Goal: Navigation & Orientation: Find specific page/section

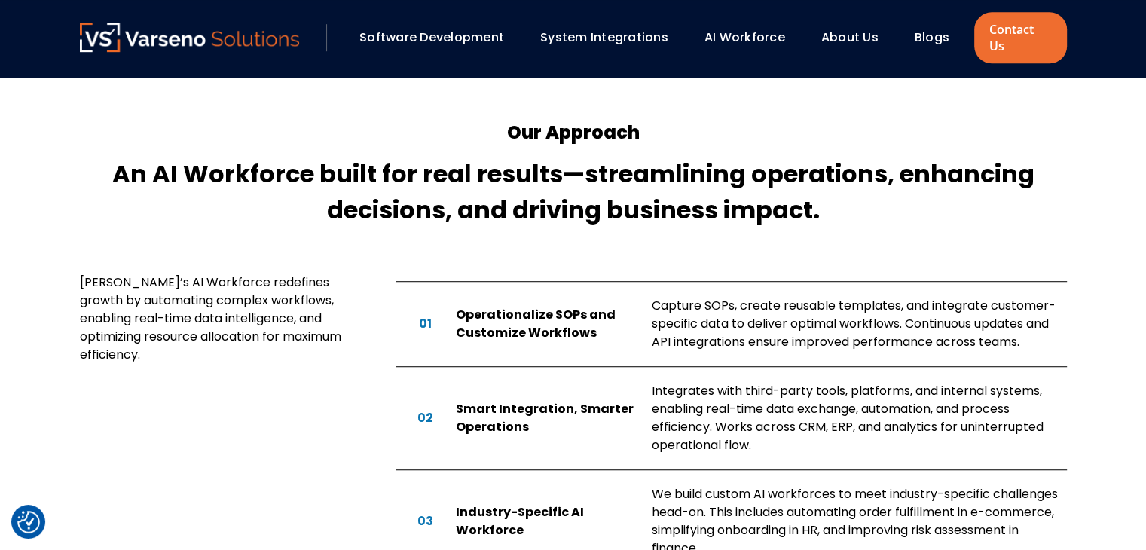
click at [862, 30] on link "About Us" at bounding box center [849, 37] width 57 height 17
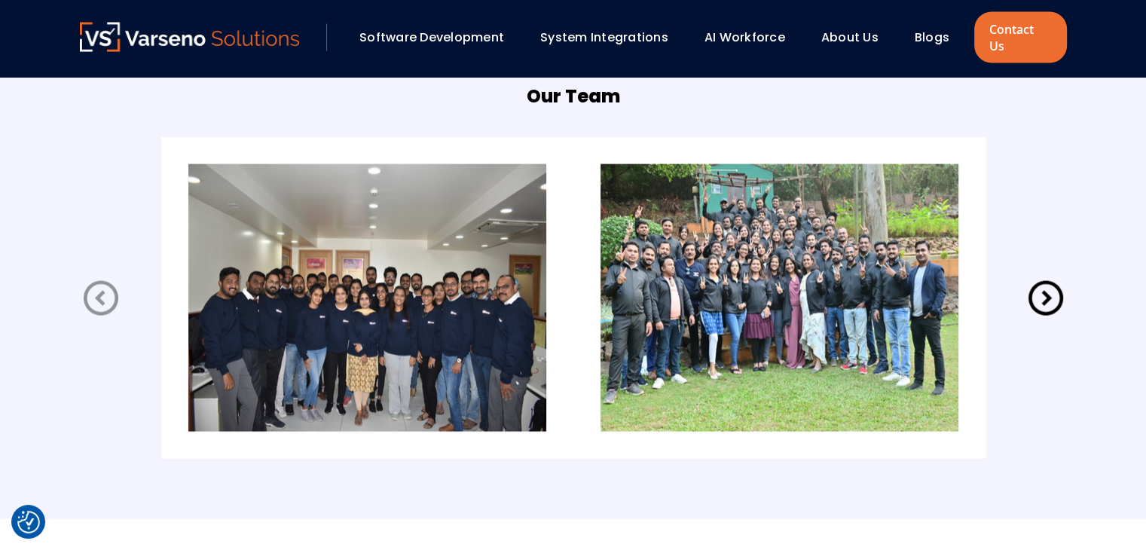
scroll to position [3086, 0]
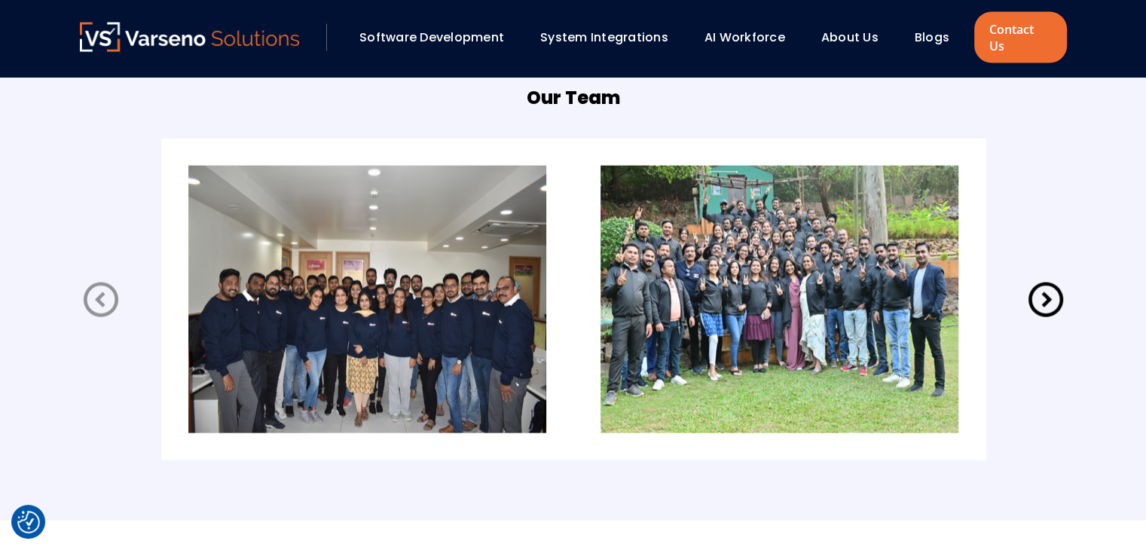
click at [1052, 279] on icon at bounding box center [1046, 300] width 42 height 42
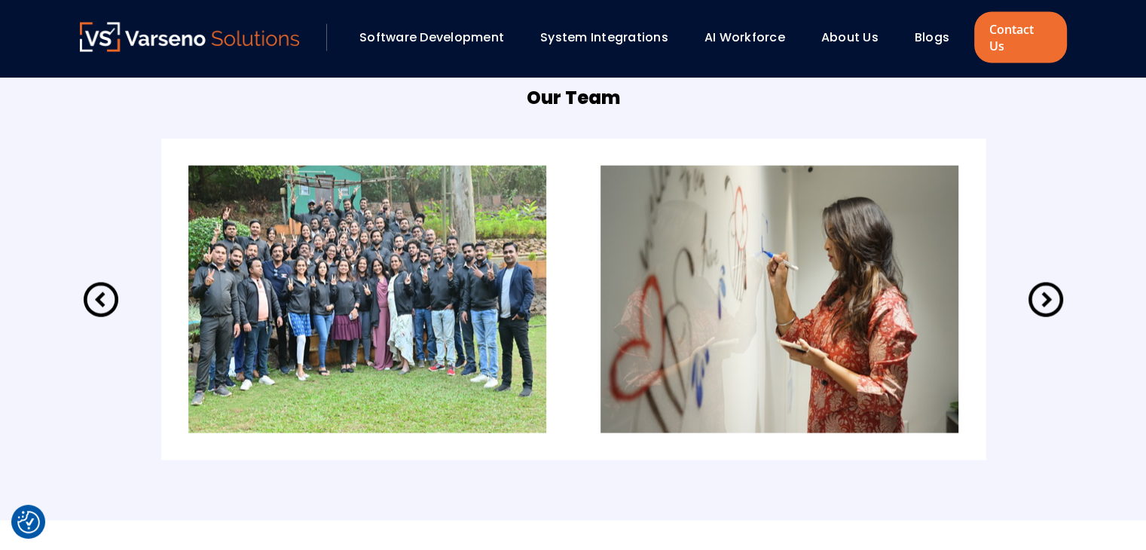
click at [1052, 279] on icon at bounding box center [1046, 300] width 42 height 42
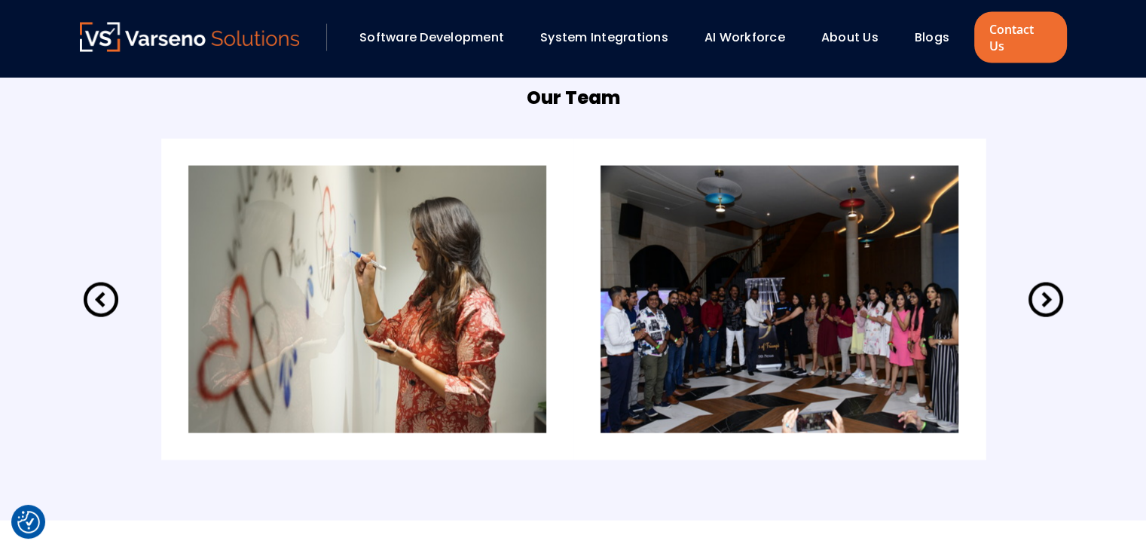
click at [1052, 279] on icon at bounding box center [1046, 300] width 42 height 42
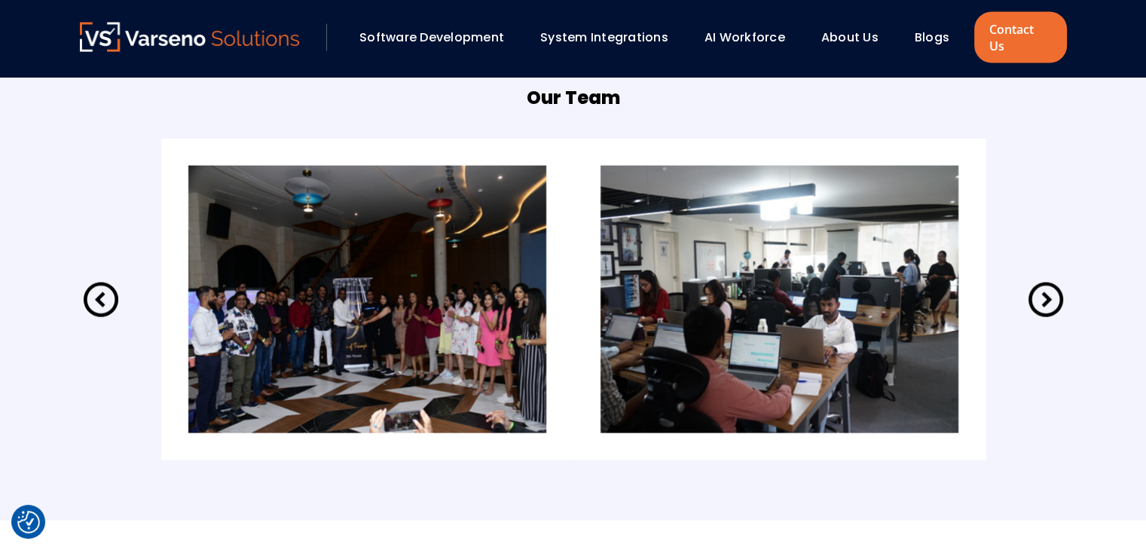
click at [1052, 279] on icon at bounding box center [1046, 300] width 42 height 42
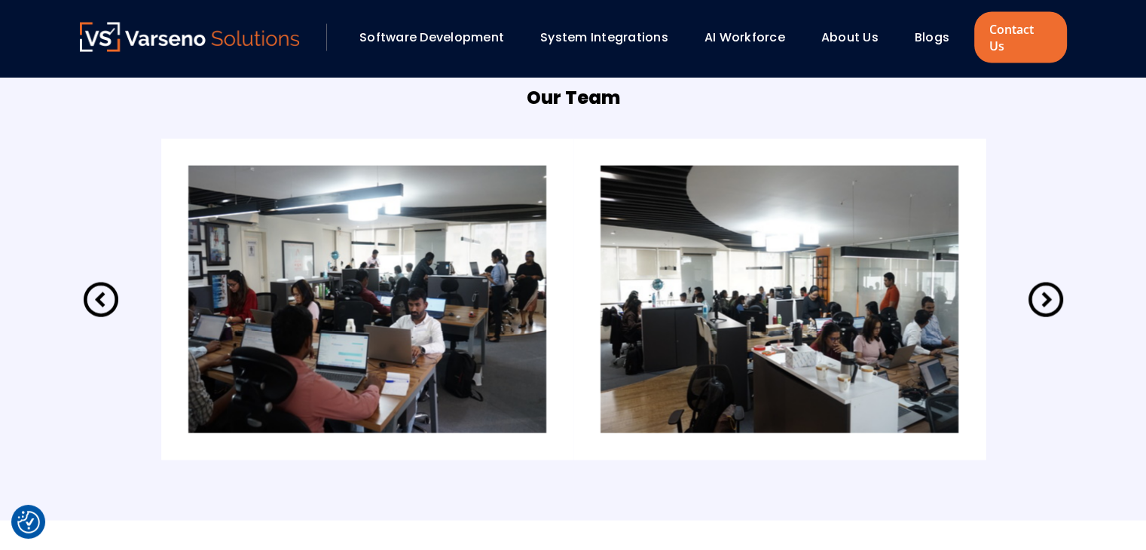
click at [1052, 279] on icon at bounding box center [1046, 300] width 42 height 42
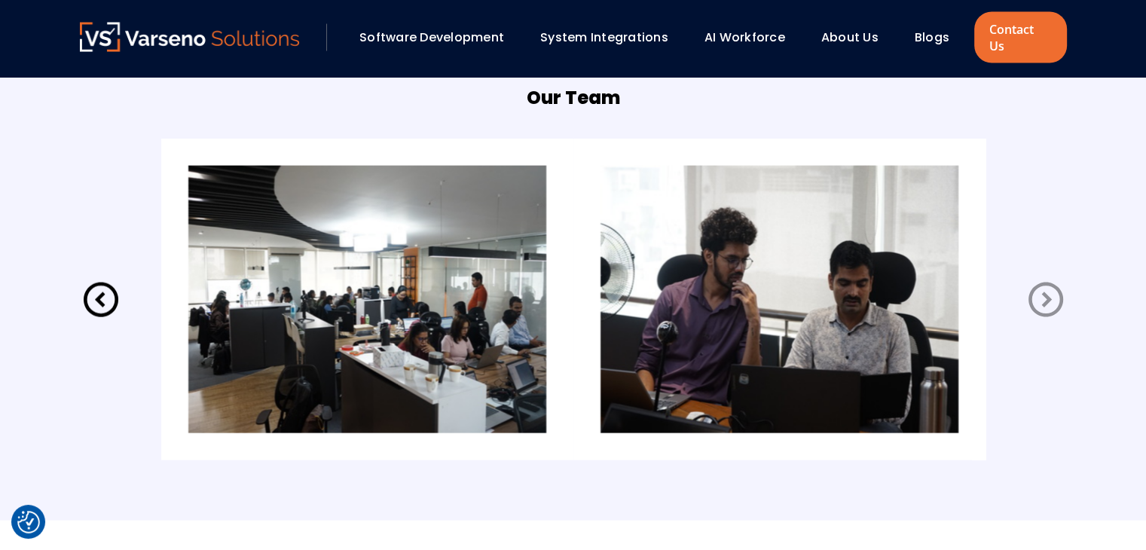
click at [1052, 279] on icon at bounding box center [1046, 300] width 42 height 42
click at [1037, 281] on icon at bounding box center [1046, 300] width 42 height 42
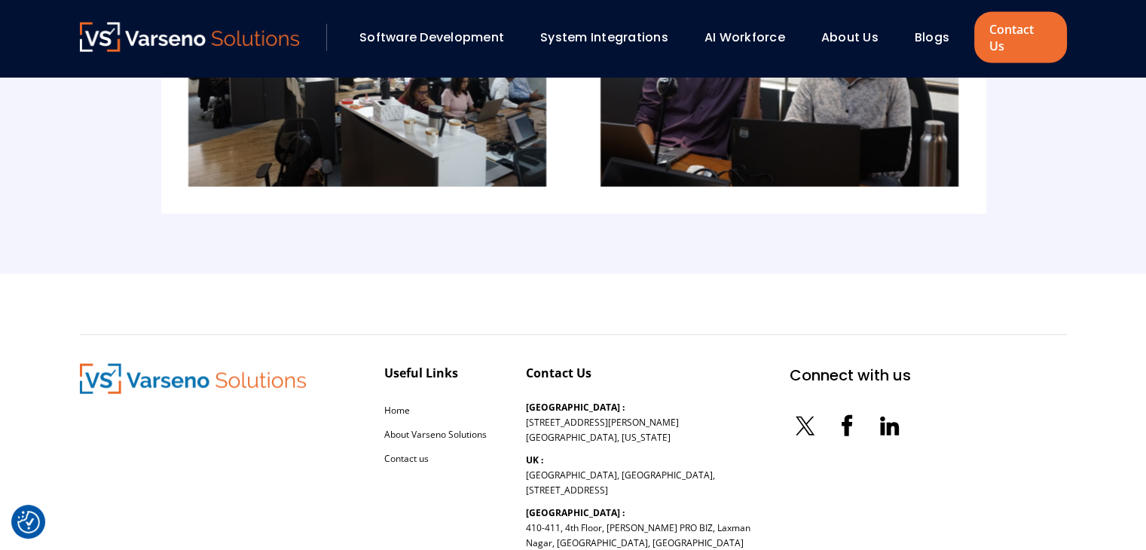
scroll to position [3332, 0]
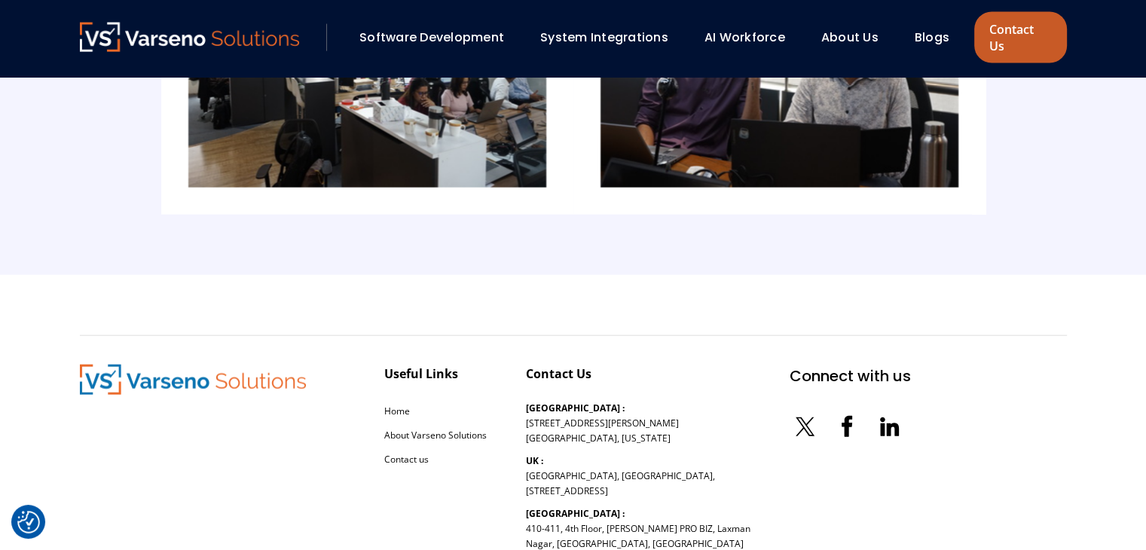
click at [1007, 30] on link "Contact Us" at bounding box center [1020, 37] width 92 height 51
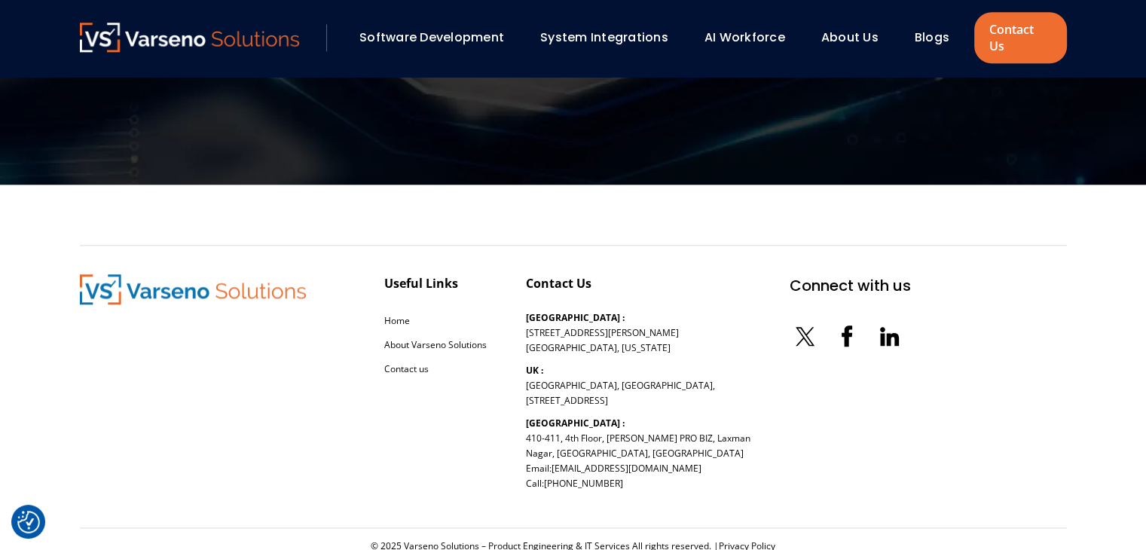
scroll to position [1749, 0]
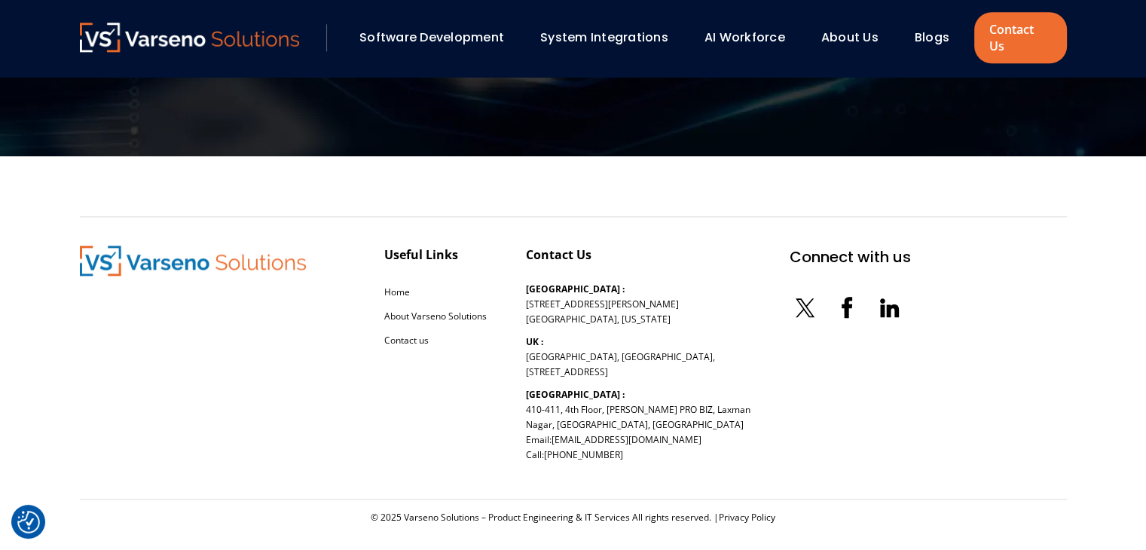
click at [201, 30] on img at bounding box center [190, 37] width 220 height 29
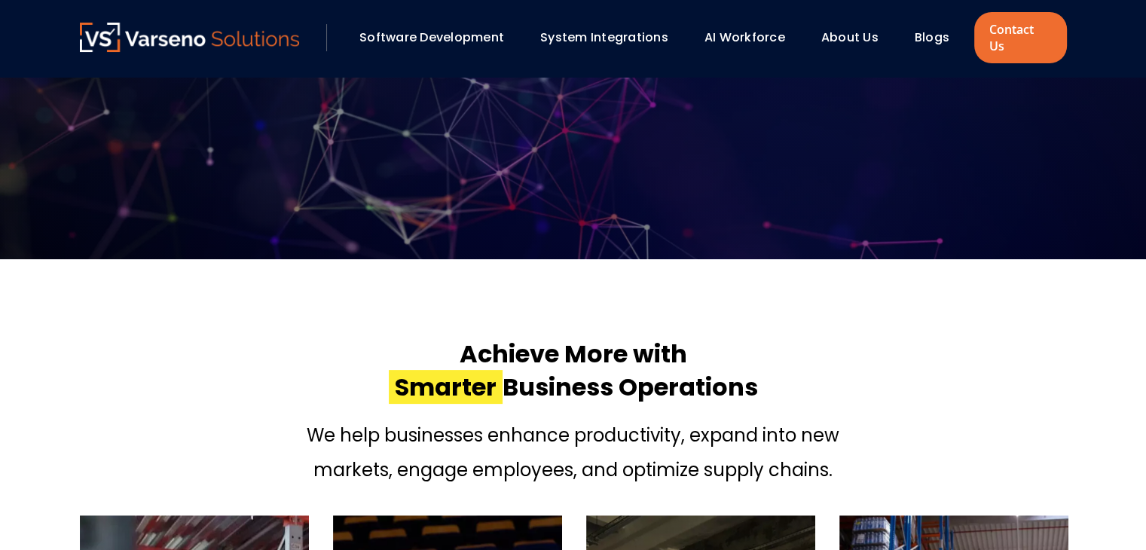
scroll to position [331, 0]
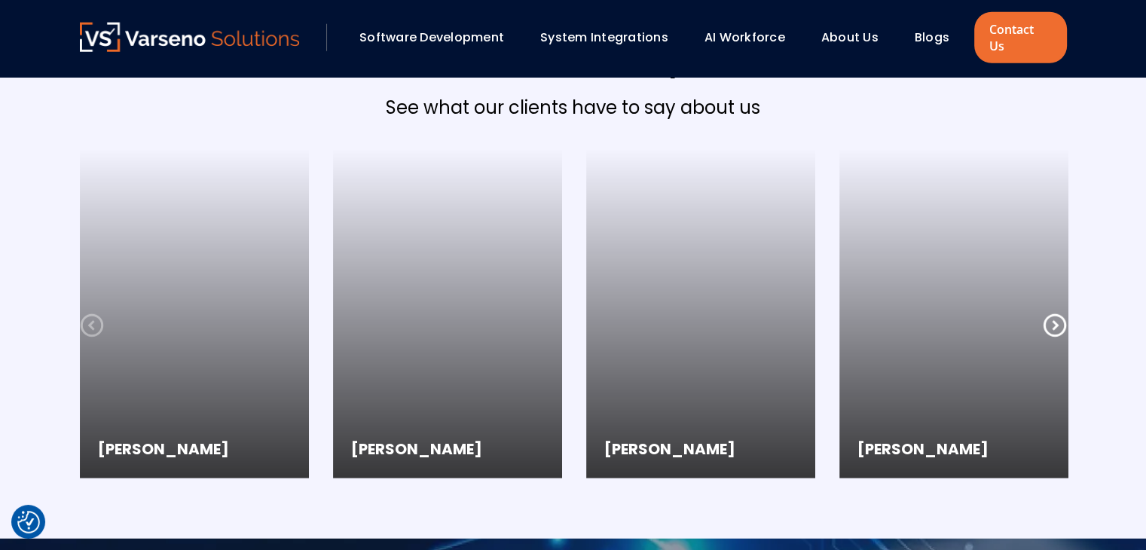
scroll to position [3993, 0]
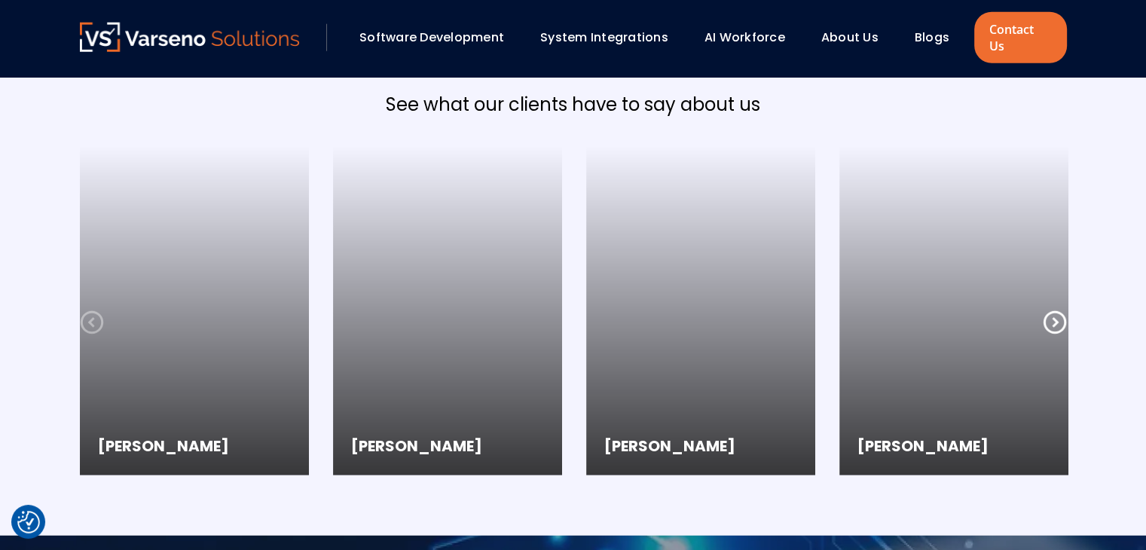
click at [1047, 311] on icon at bounding box center [1055, 322] width 24 height 24
click at [97, 310] on icon at bounding box center [92, 322] width 24 height 24
